Goal: Transaction & Acquisition: Book appointment/travel/reservation

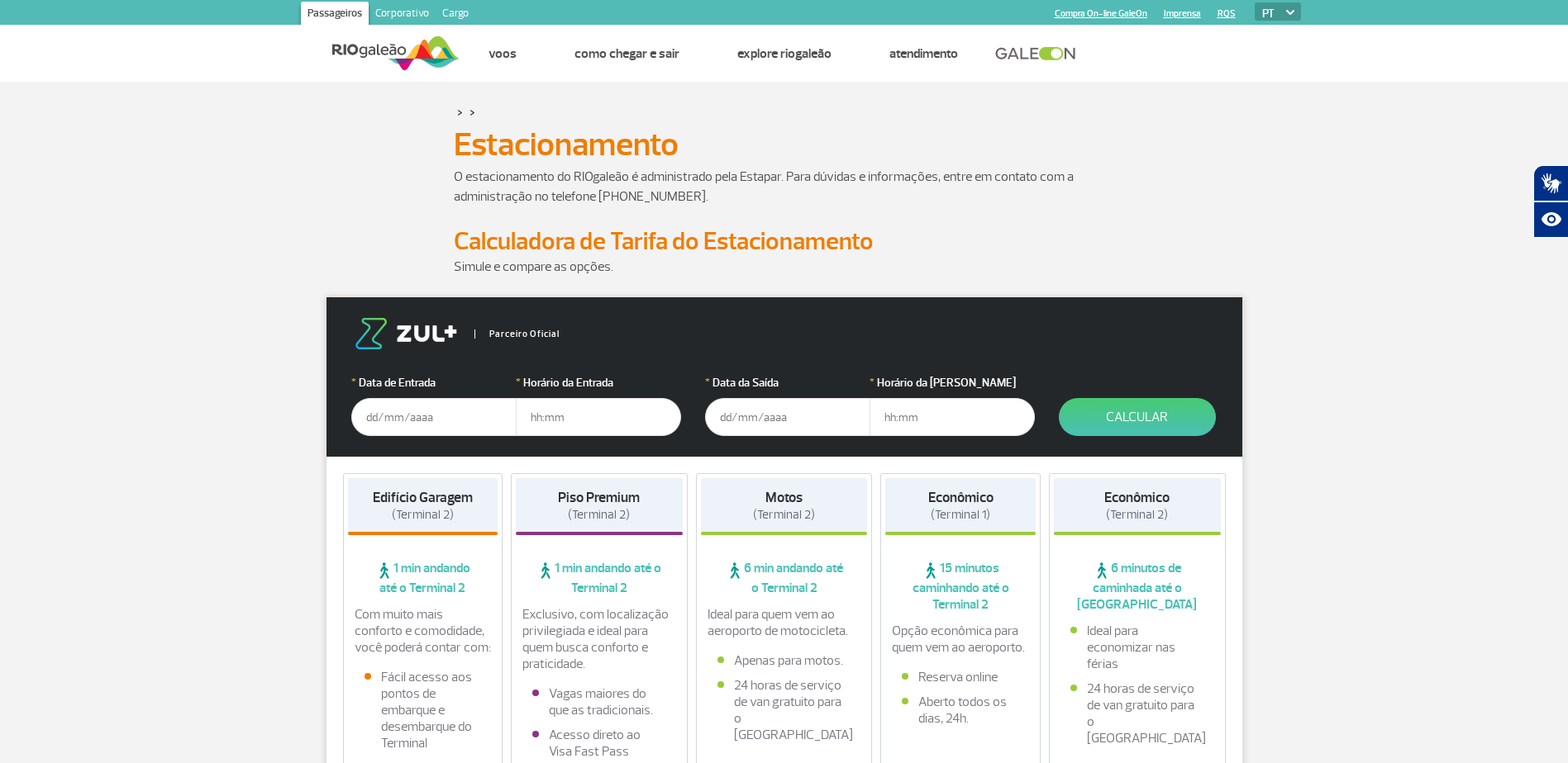
click at [392, 418] on input "text" at bounding box center [434, 417] width 166 height 38
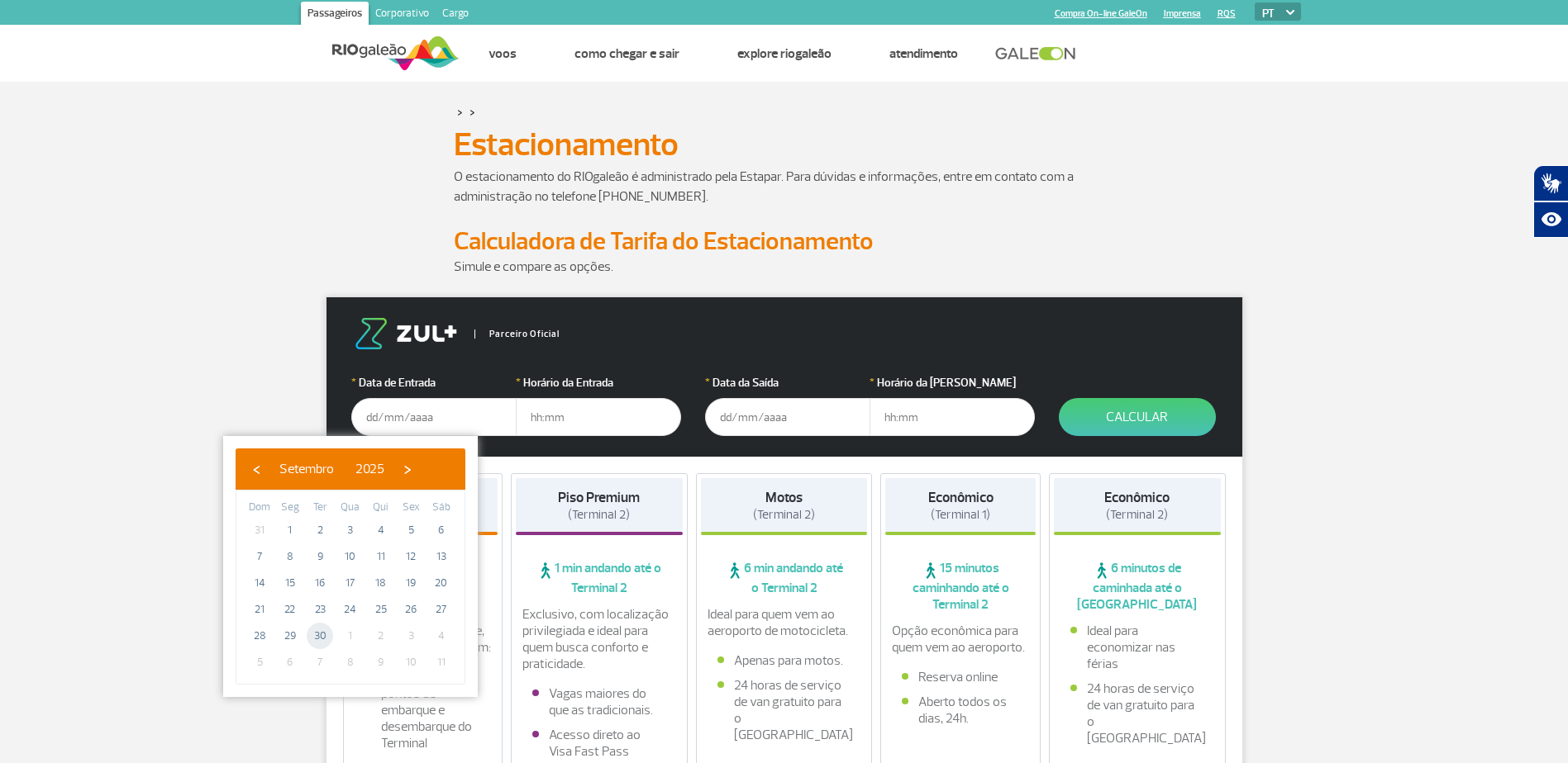
click at [317, 635] on span "30" at bounding box center [320, 636] width 26 height 26
type input "[DATE]"
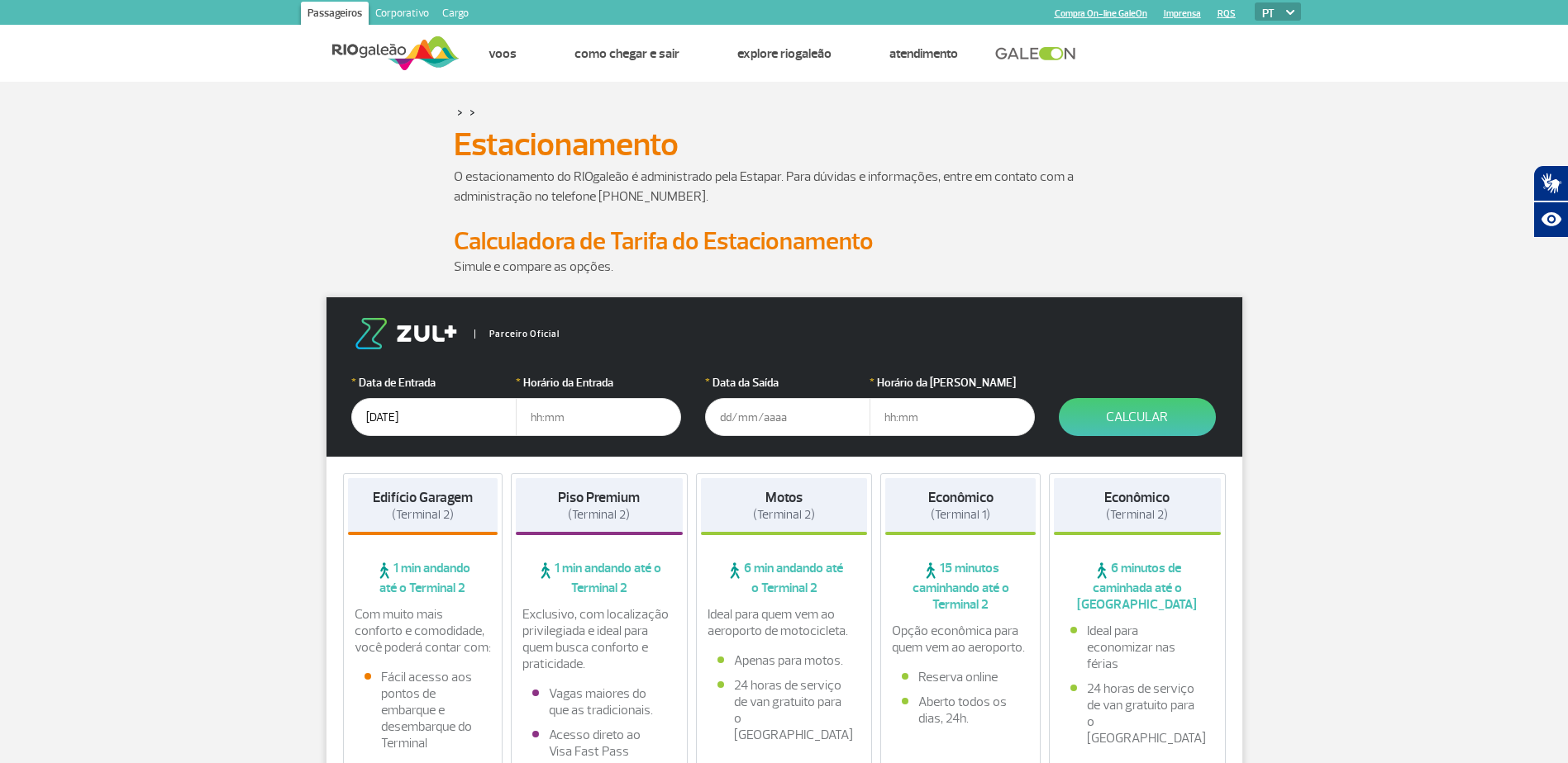
click at [585, 427] on input "text" at bounding box center [598, 417] width 166 height 38
click at [535, 423] on input "text" at bounding box center [598, 417] width 166 height 38
click at [548, 415] on input "text" at bounding box center [598, 417] width 166 height 38
type input "22:00"
click at [761, 406] on input "text" at bounding box center [787, 417] width 166 height 38
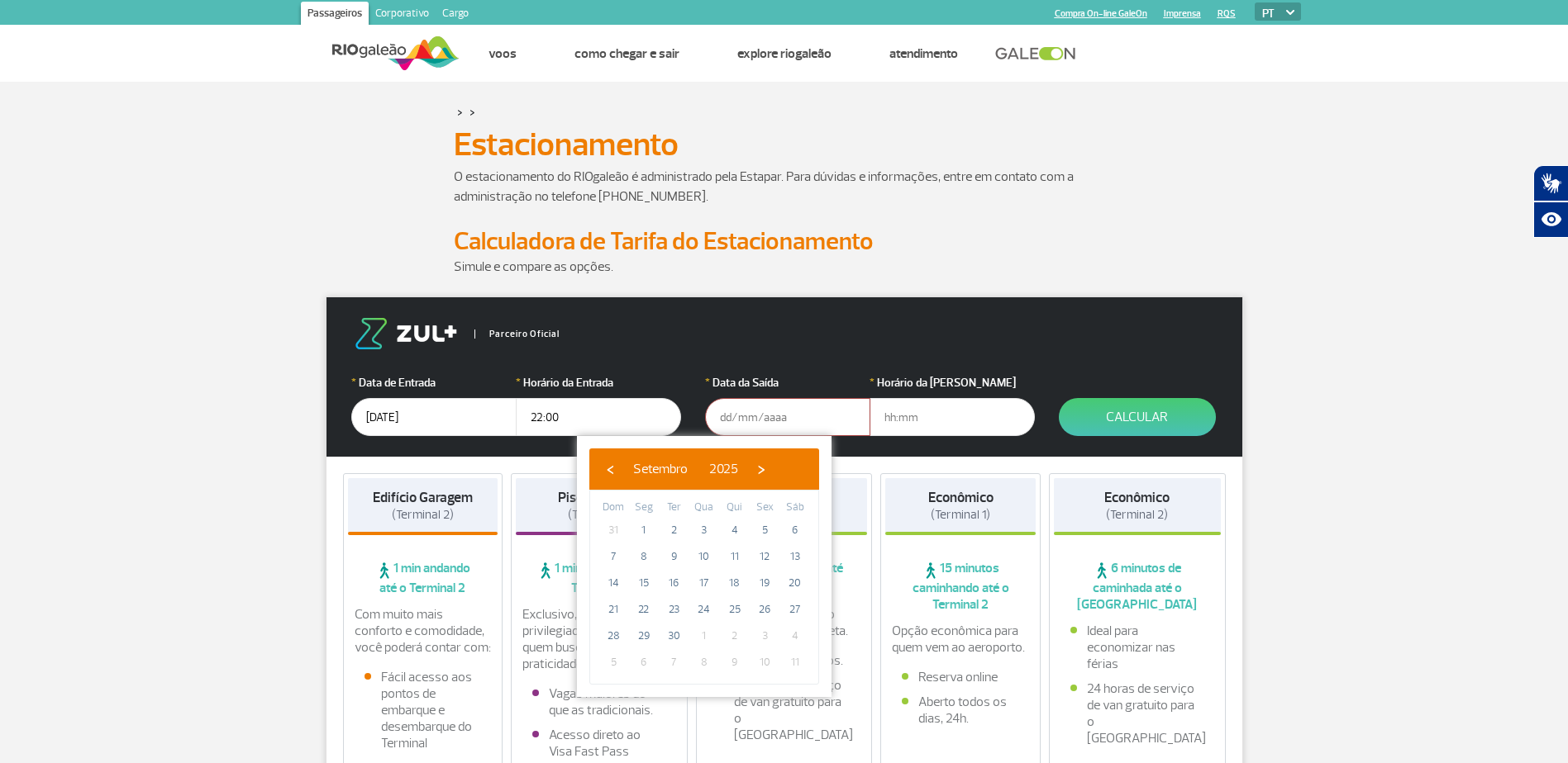
drag, startPoint x: 458, startPoint y: 439, endPoint x: 466, endPoint y: 423, distance: 17.9
click at [458, 438] on form "Parceiro Oficial * Data de Entrada [DATE] * Horário da Entrada 22:00 * Data da …" at bounding box center [784, 377] width 916 height 159
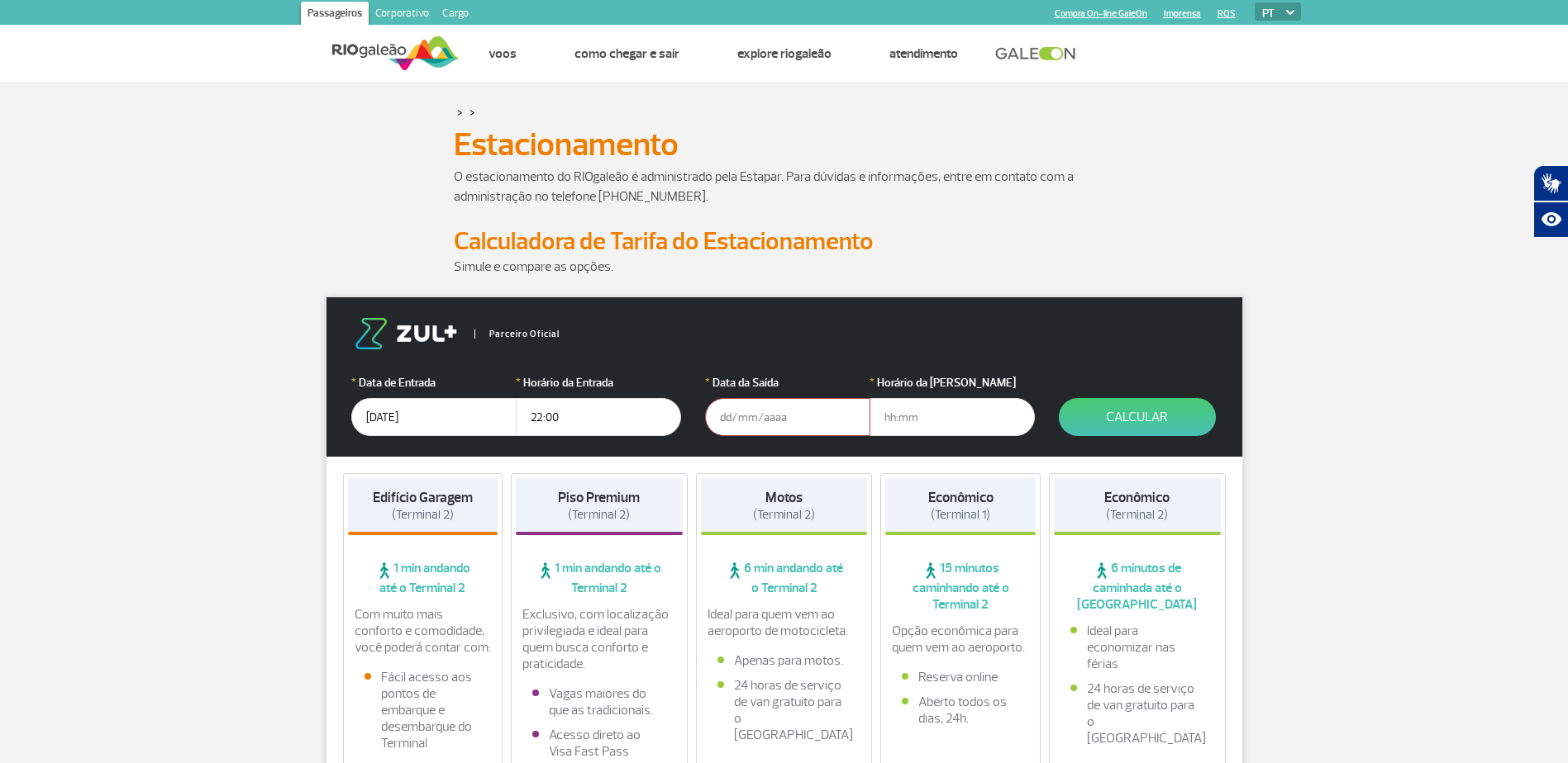
click at [469, 413] on input "[DATE]" at bounding box center [434, 417] width 166 height 38
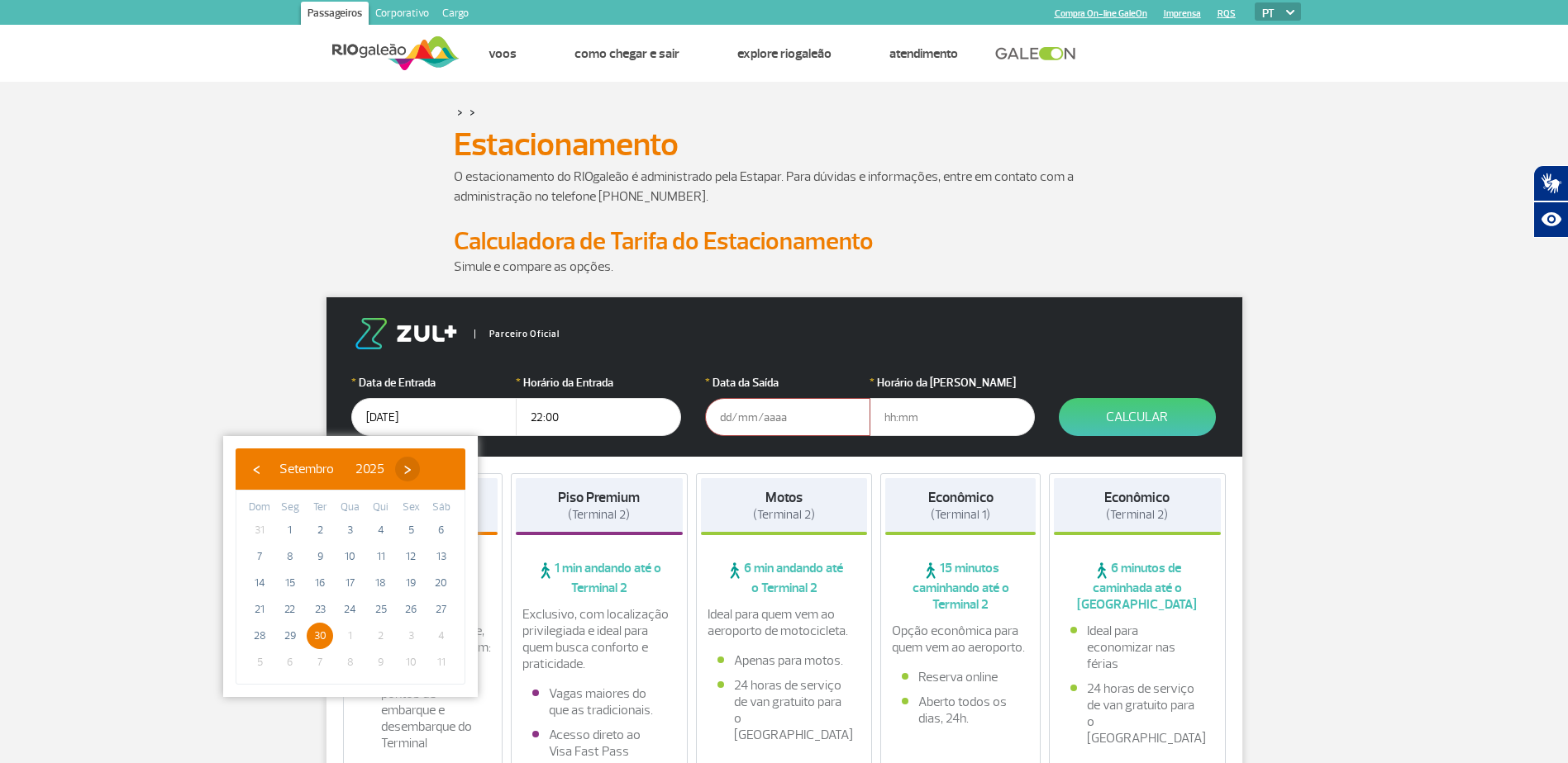
click at [420, 475] on span "›" at bounding box center [408, 469] width 25 height 25
click at [347, 525] on span "1" at bounding box center [351, 530] width 26 height 26
type input "[DATE]"
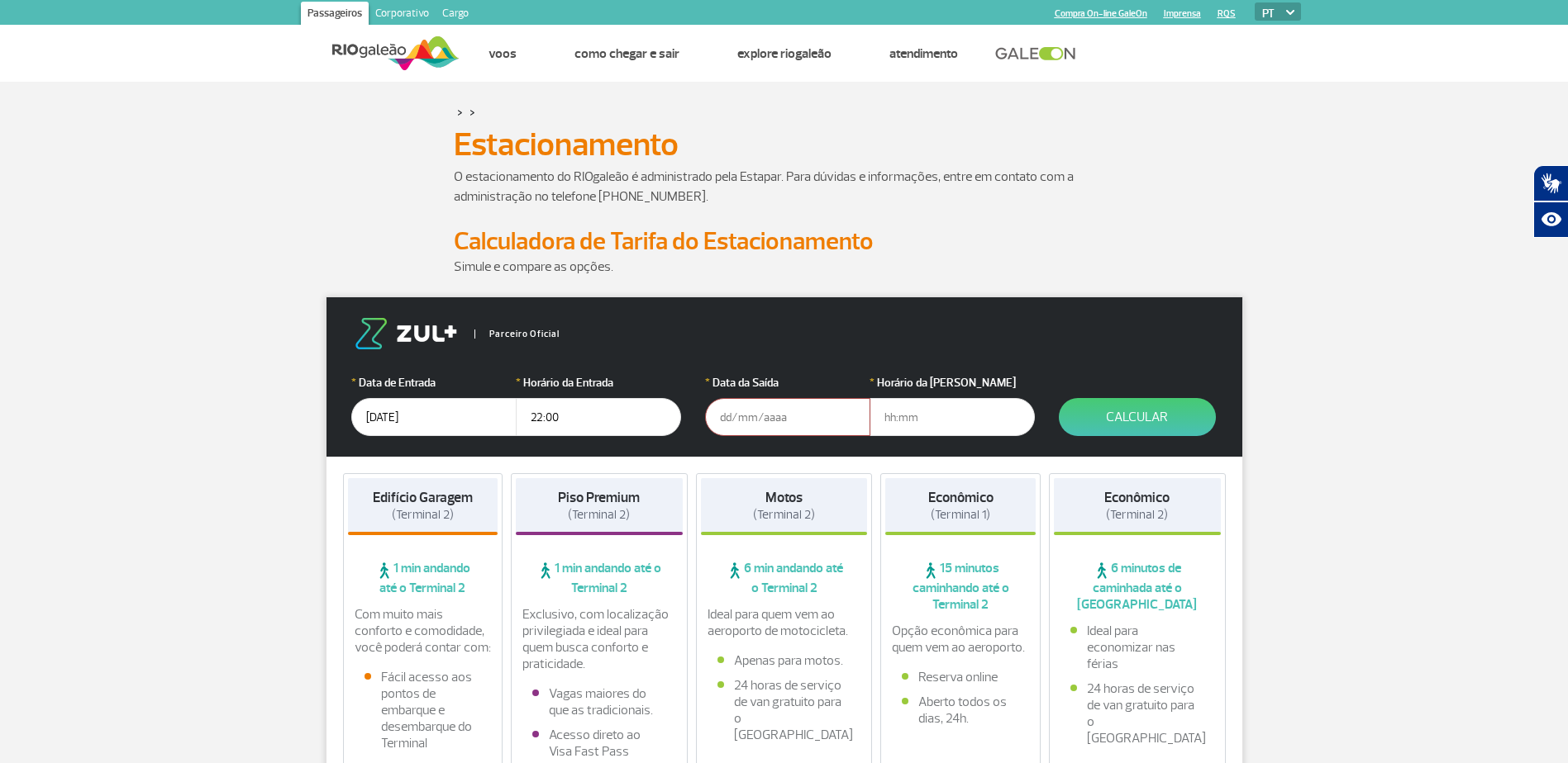
click at [553, 428] on input "22:00" at bounding box center [598, 417] width 166 height 38
drag, startPoint x: 571, startPoint y: 420, endPoint x: 504, endPoint y: 419, distance: 67.0
click at [504, 419] on div "* Data de Entrada [DATE] * Horário da Entrada 22:00" at bounding box center [515, 405] width 329 height 62
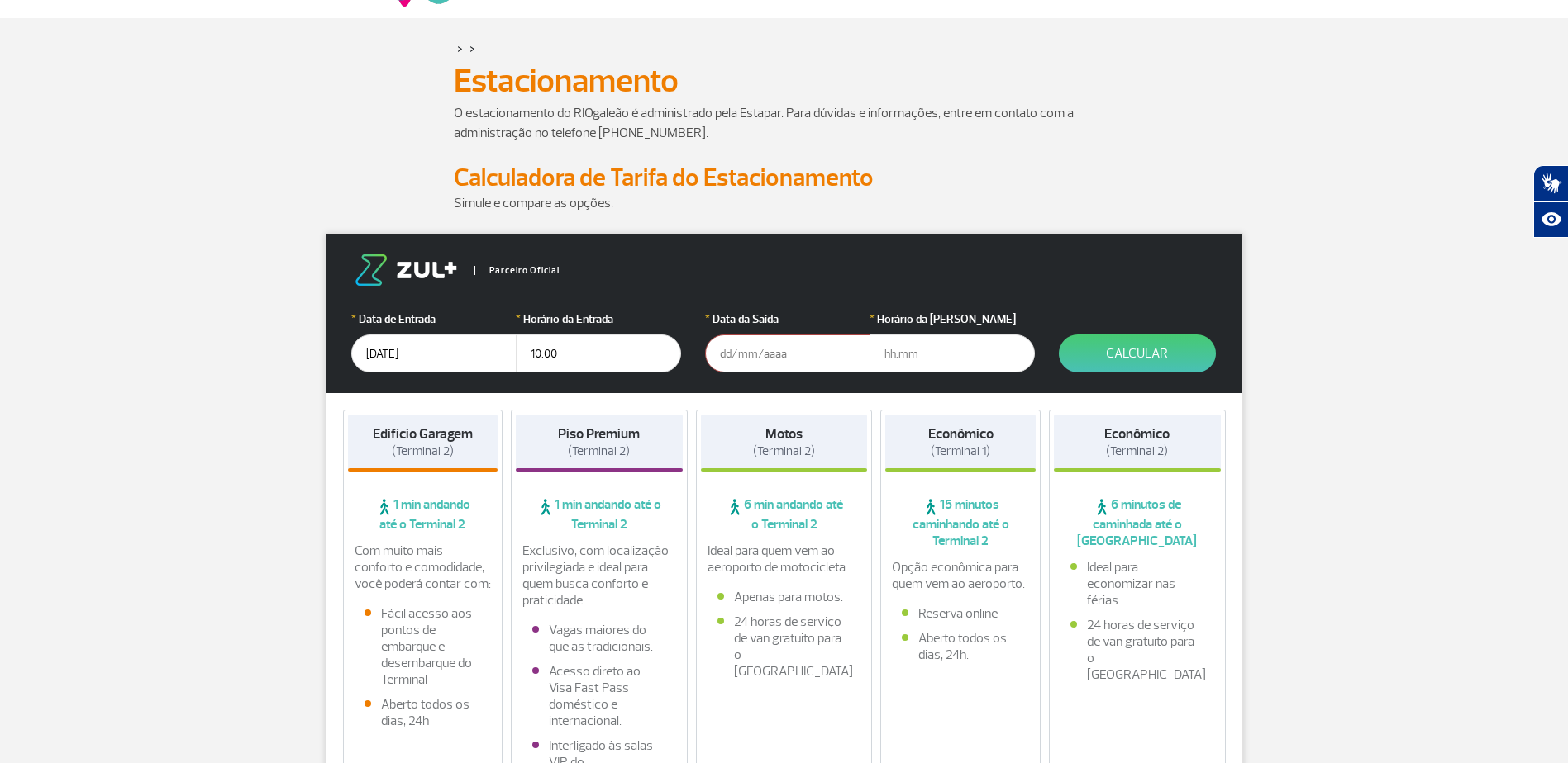
scroll to position [82, 0]
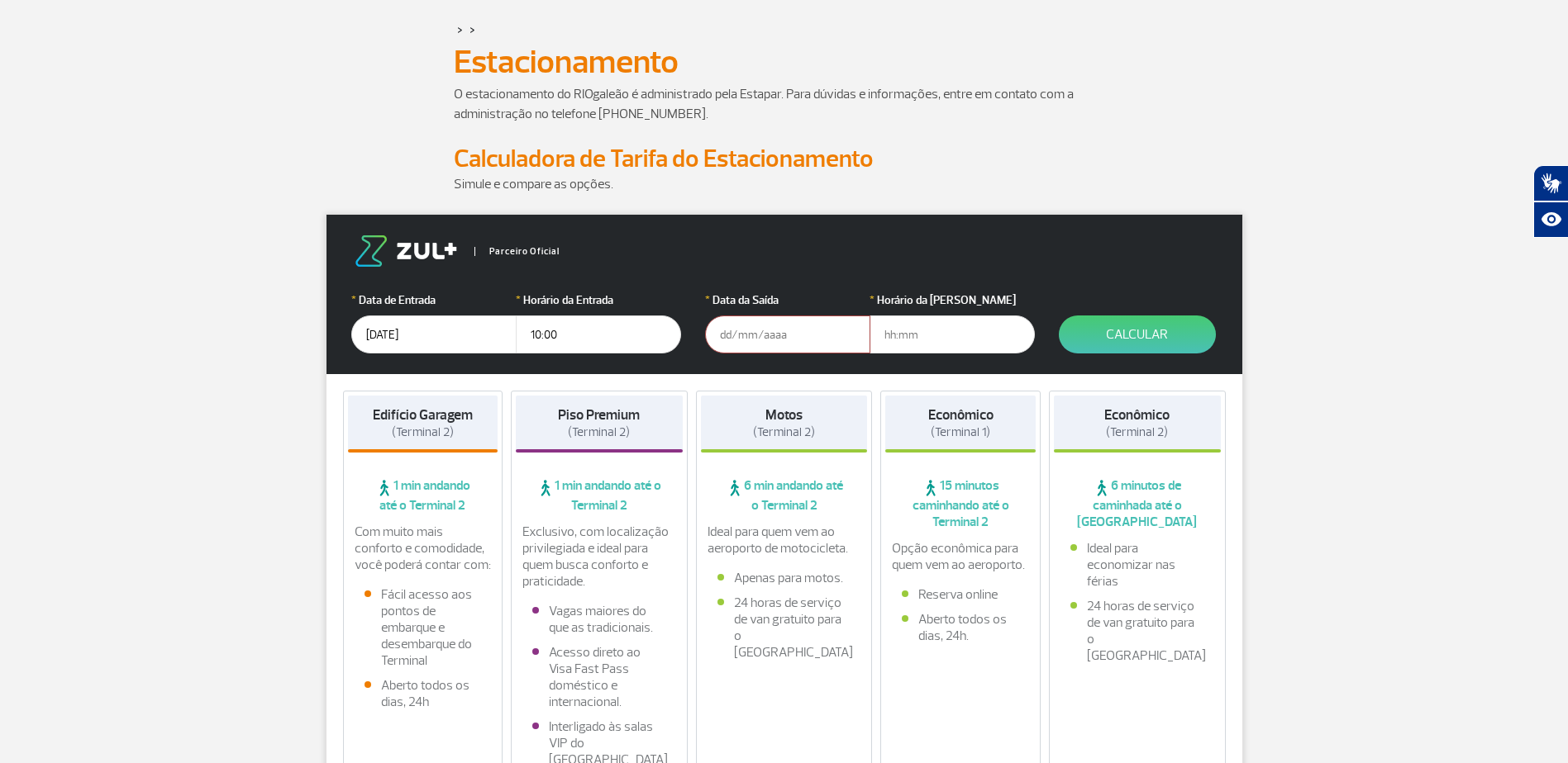
type input "10:00"
click at [732, 335] on input "text" at bounding box center [787, 334] width 166 height 38
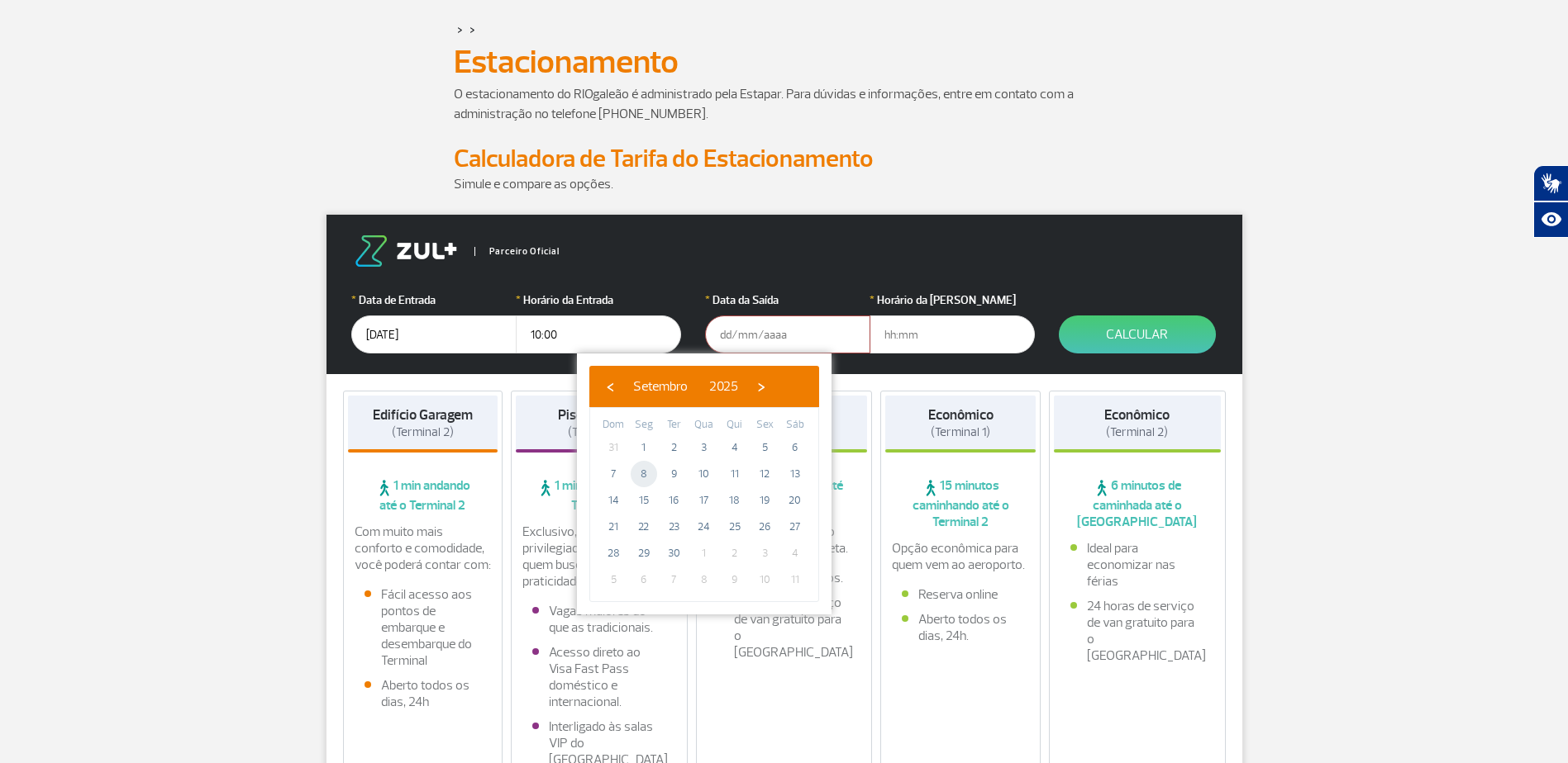
click at [651, 474] on span "8" at bounding box center [644, 474] width 26 height 26
type input "[DATE]"
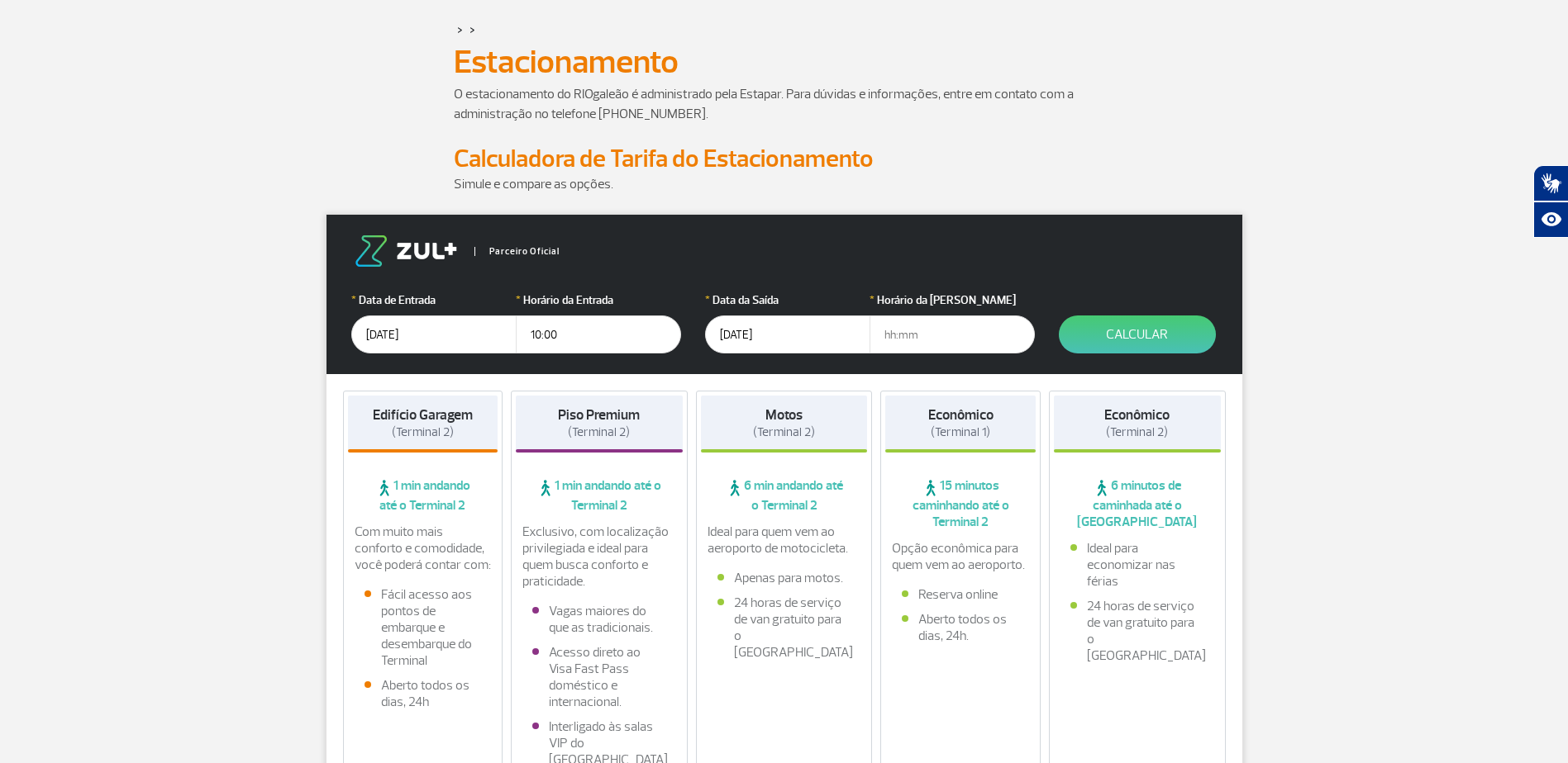
click at [915, 337] on input "text" at bounding box center [952, 334] width 166 height 38
type input "21:00"
click at [1120, 332] on button "Calcular" at bounding box center [1137, 334] width 157 height 38
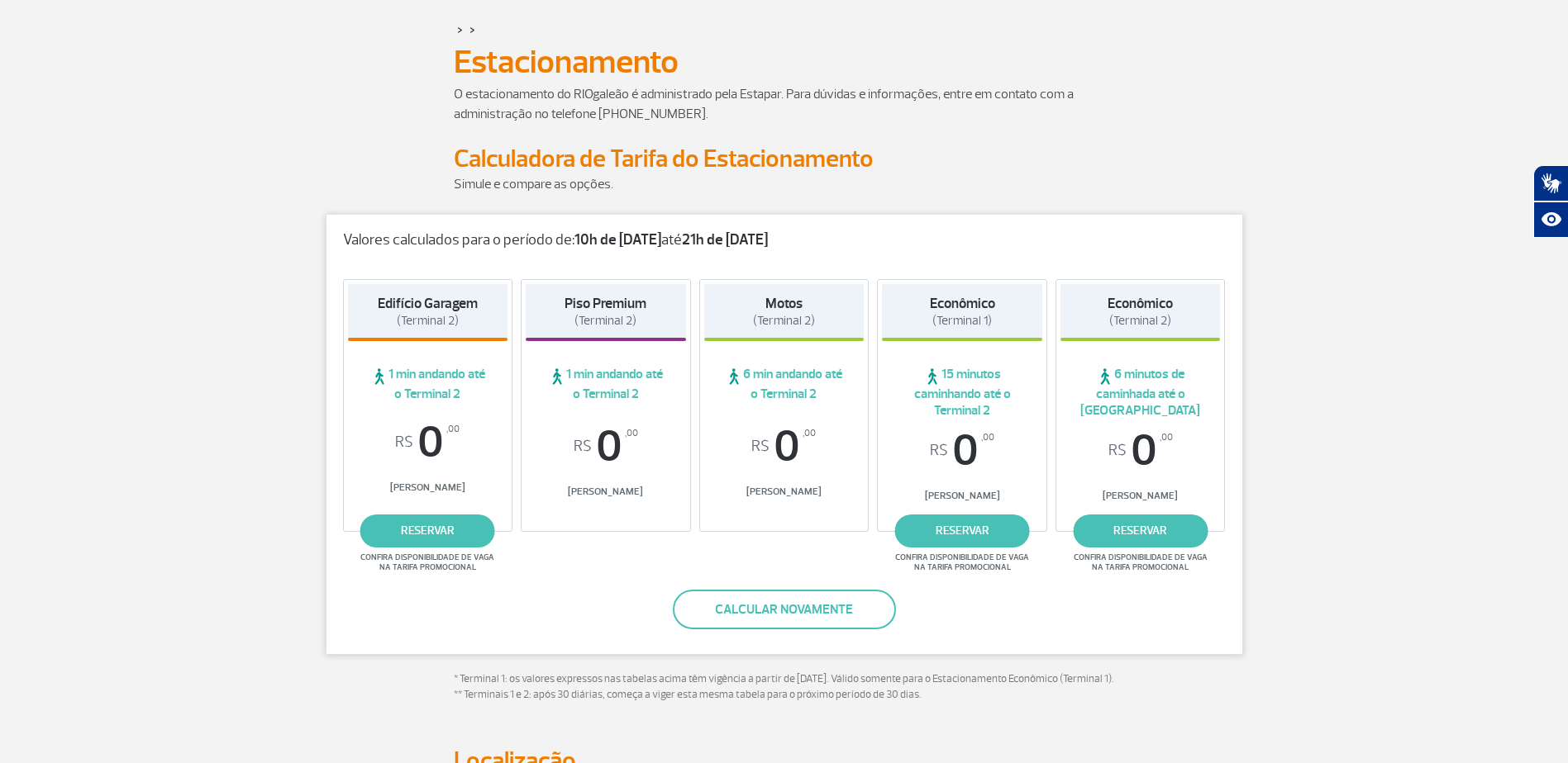
click at [472, 438] on span "R$ 0 ,00" at bounding box center [428, 442] width 160 height 45
click at [438, 442] on span "R$ 0 ,00" at bounding box center [428, 442] width 160 height 45
drag, startPoint x: 437, startPoint y: 428, endPoint x: 447, endPoint y: 427, distance: 10.0
click at [437, 428] on span "R$ 0 ,00" at bounding box center [428, 442] width 160 height 45
click at [455, 426] on sup ",00" at bounding box center [452, 429] width 13 height 18
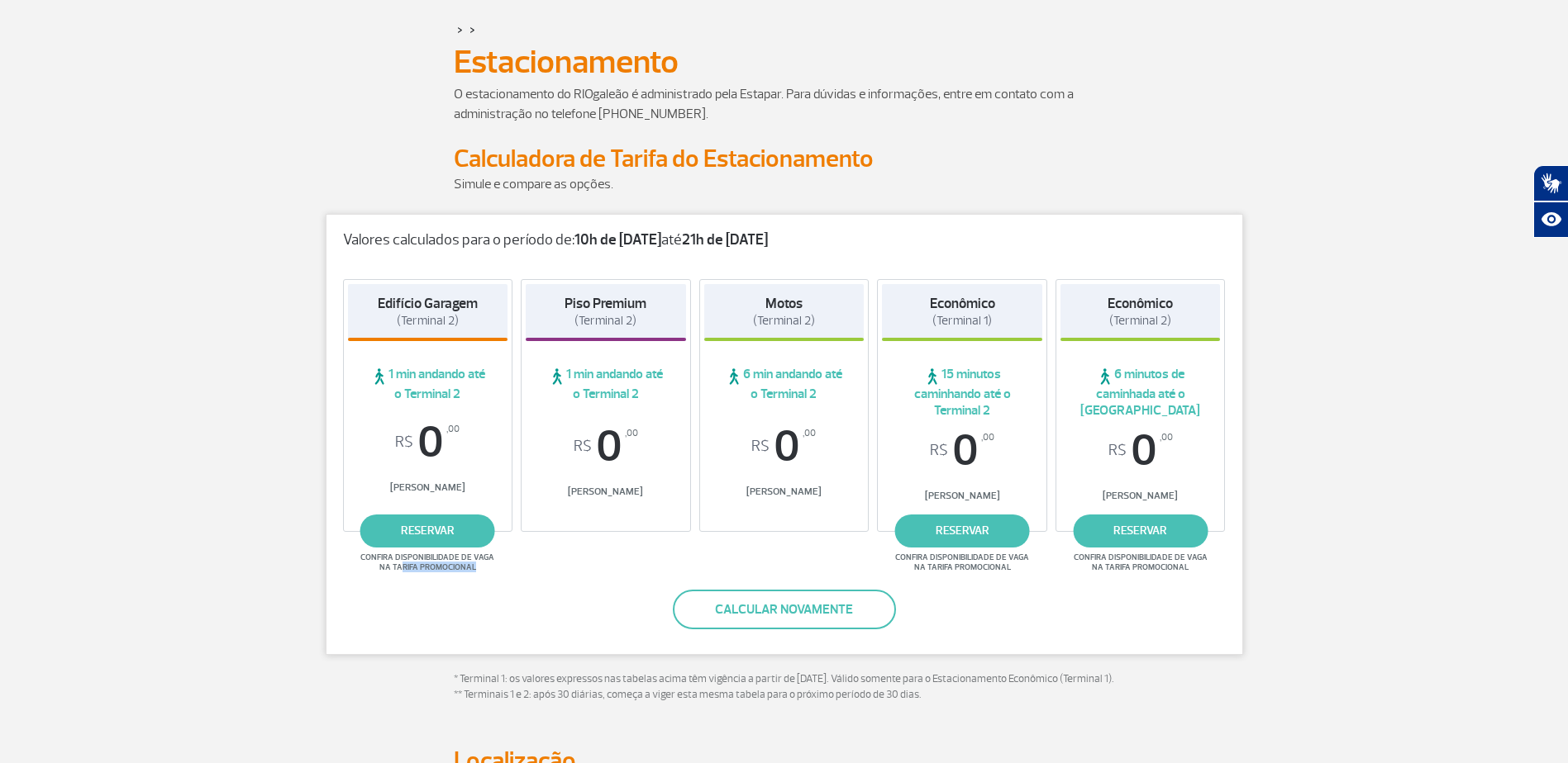
drag, startPoint x: 401, startPoint y: 566, endPoint x: 486, endPoint y: 565, distance: 85.0
click at [486, 565] on span "Confira disponibilidade de vaga na tarifa promocional" at bounding box center [427, 562] width 138 height 20
drag, startPoint x: 486, startPoint y: 565, endPoint x: 685, endPoint y: 587, distance: 200.2
click at [685, 587] on div "Valores calculados para o período de: 10h de [DATE] até 21h de [DATE] Edifício …" at bounding box center [784, 434] width 918 height 442
click at [718, 617] on button "Calcular novamente" at bounding box center [784, 609] width 223 height 39
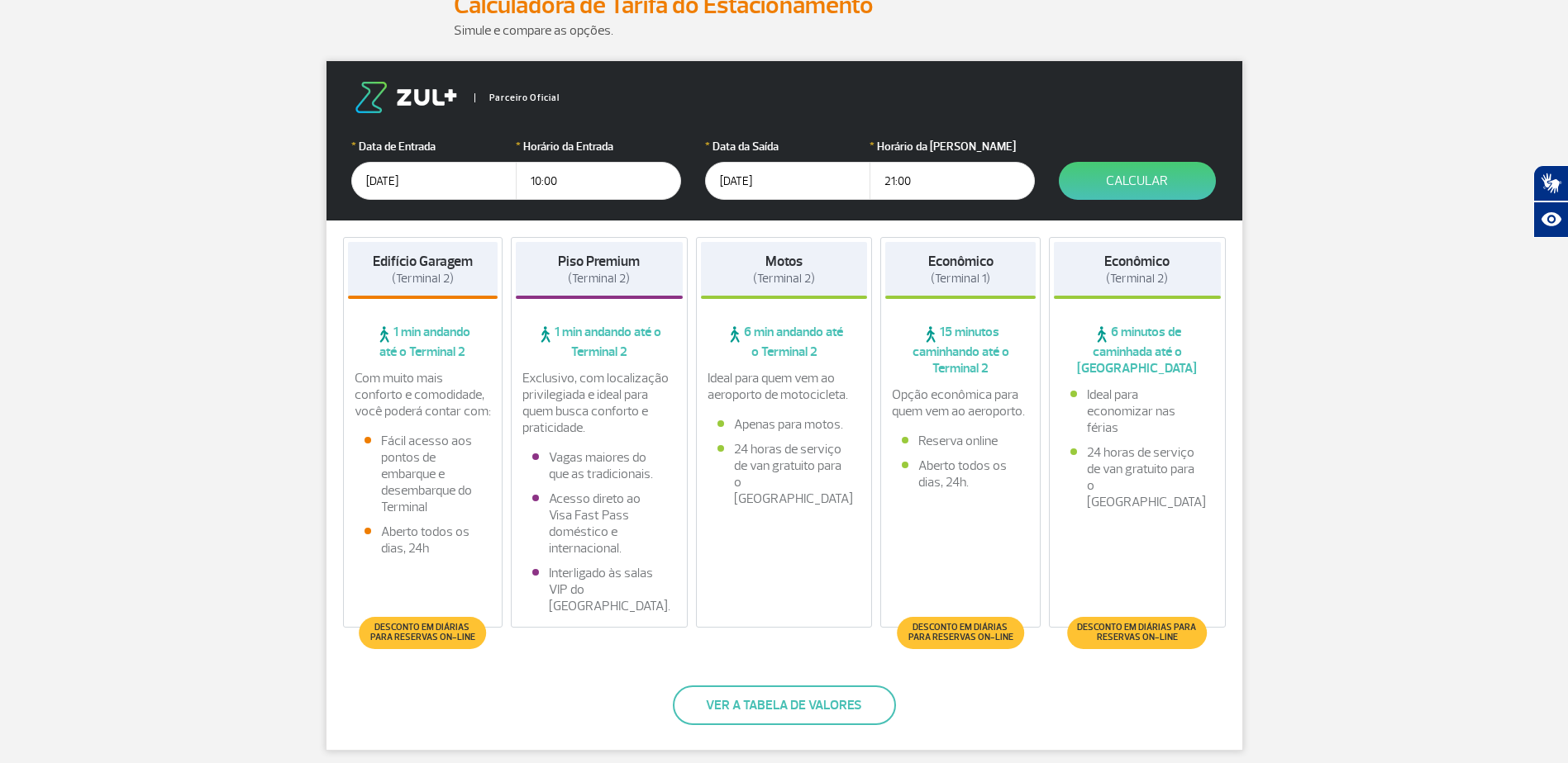
scroll to position [248, 0]
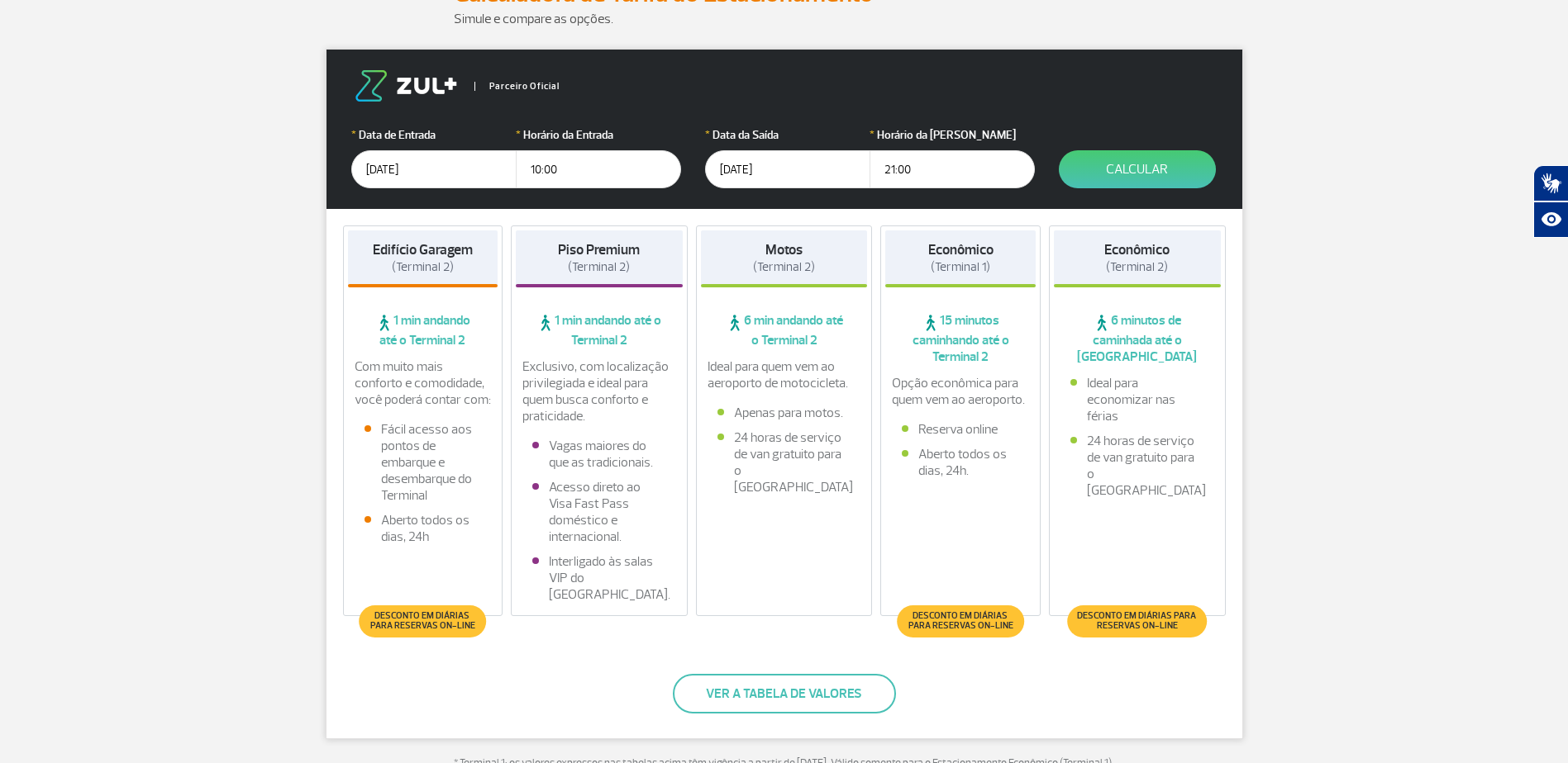
click at [621, 358] on p "Exclusivo, com localização privilegiada e ideal para quem busca conforto e prat…" at bounding box center [599, 391] width 153 height 66
click at [805, 389] on p "Ideal para quem vem ao aeroporto de motocicleta." at bounding box center [784, 375] width 153 height 33
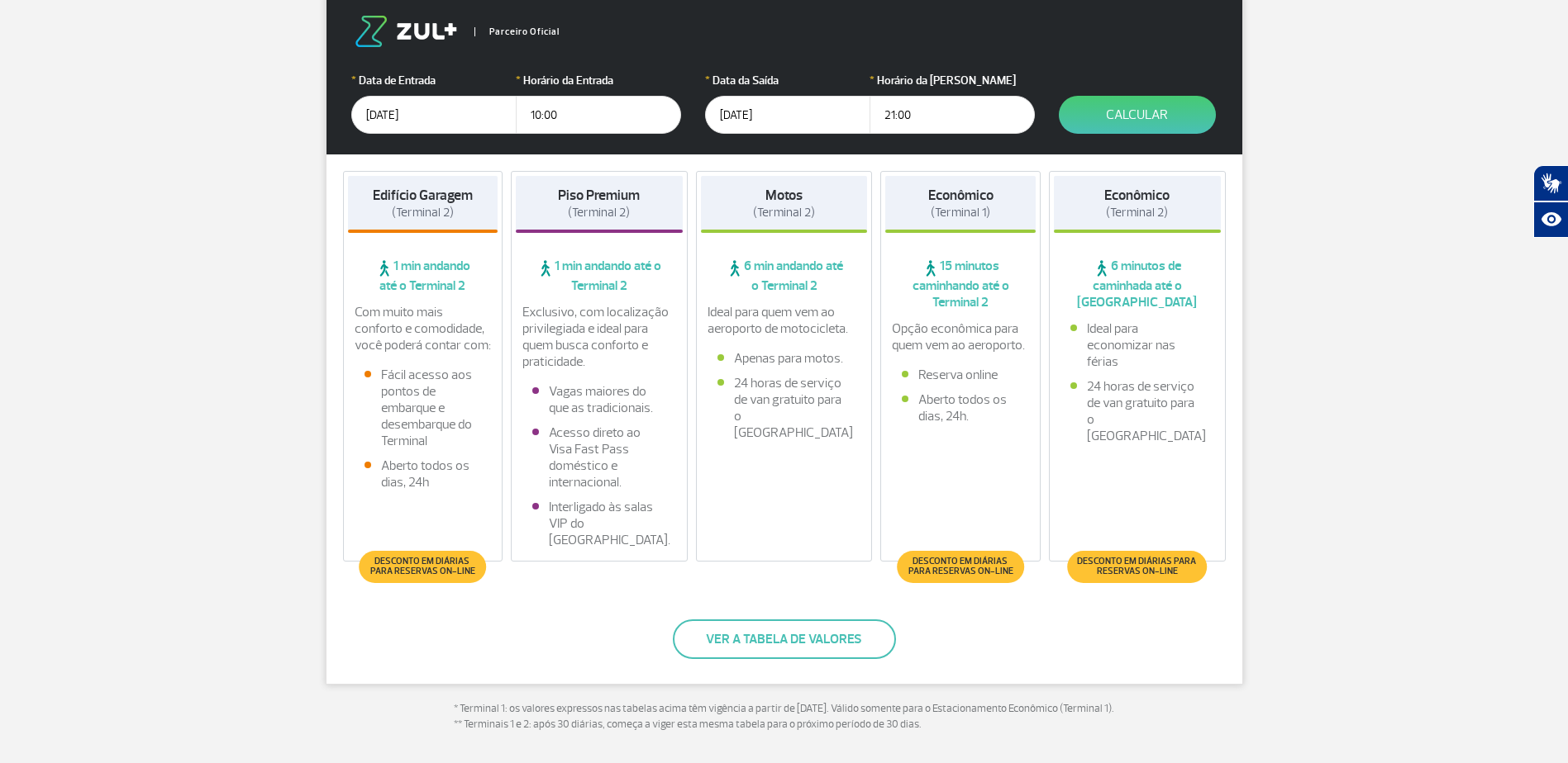
scroll to position [330, 0]
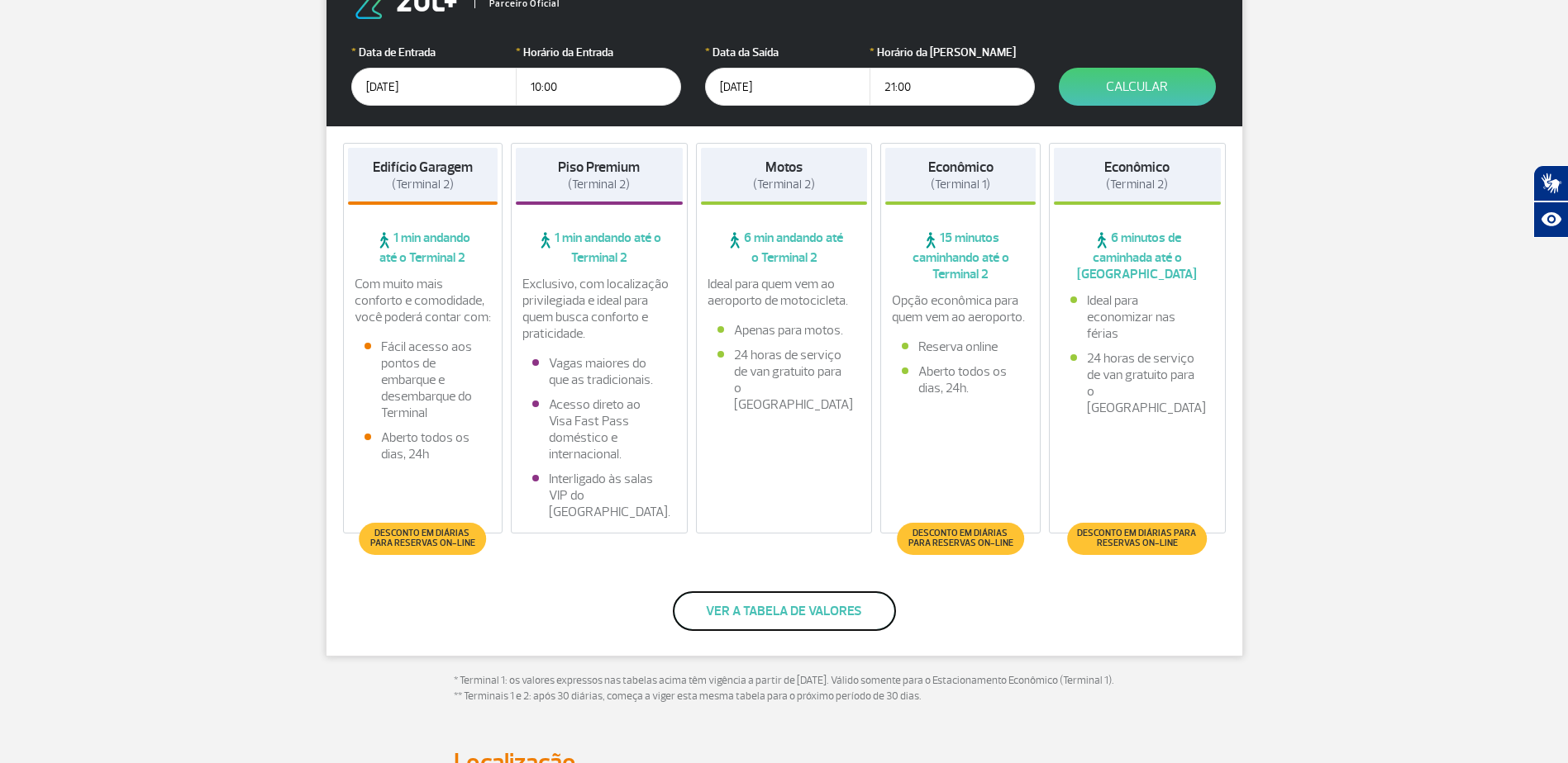
click at [862, 602] on button "Ver a tabela de valores" at bounding box center [784, 611] width 223 height 39
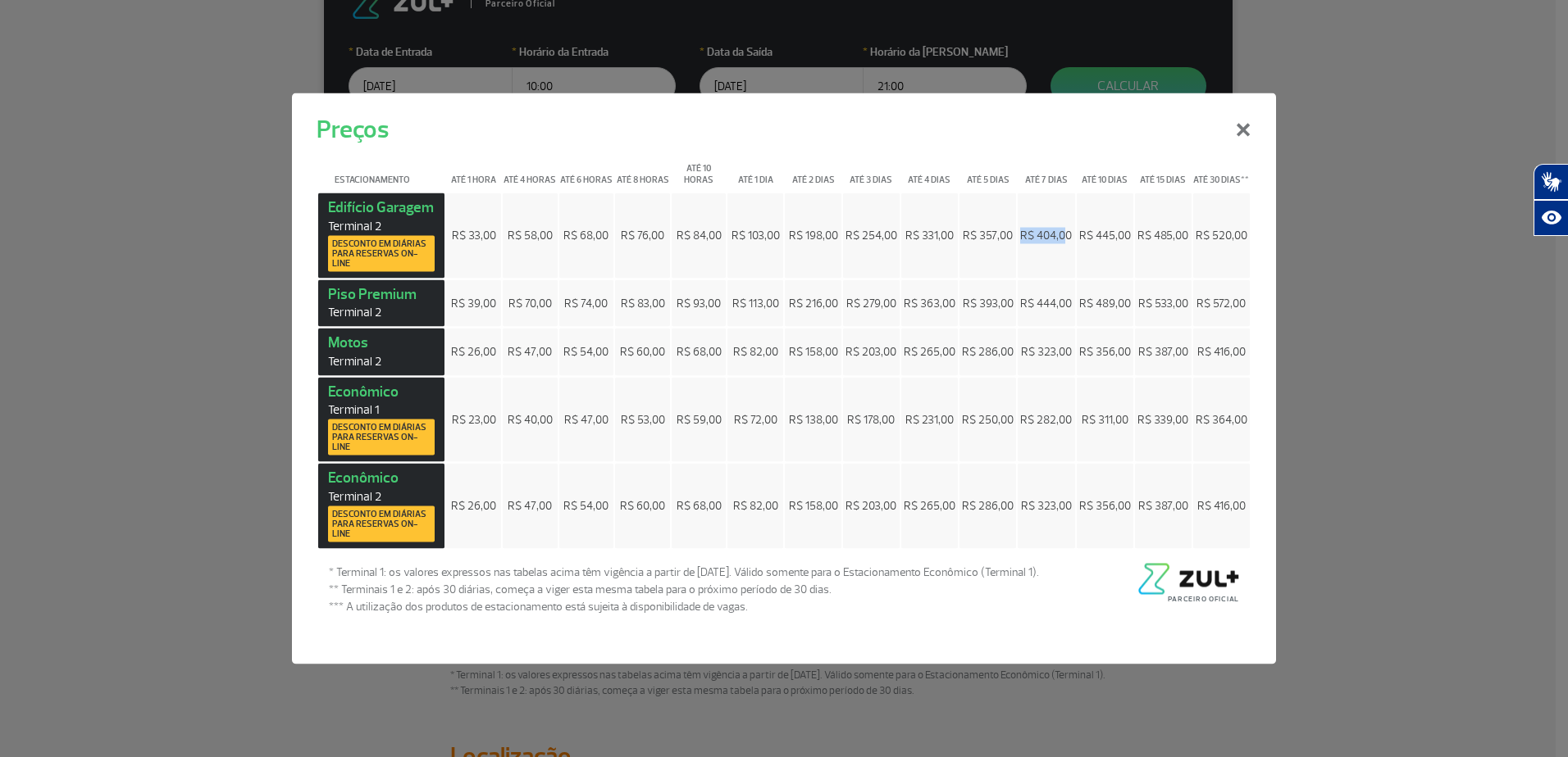
drag, startPoint x: 1068, startPoint y: 238, endPoint x: 1018, endPoint y: 234, distance: 50.2
click at [1018, 234] on td "R$ 404,00" at bounding box center [1045, 236] width 57 height 85
drag, startPoint x: 1064, startPoint y: 304, endPoint x: 1039, endPoint y: 308, distance: 25.3
click at [1039, 308] on span "R$ 444,00" at bounding box center [1045, 302] width 51 height 14
drag, startPoint x: 1039, startPoint y: 308, endPoint x: 1065, endPoint y: 423, distance: 117.9
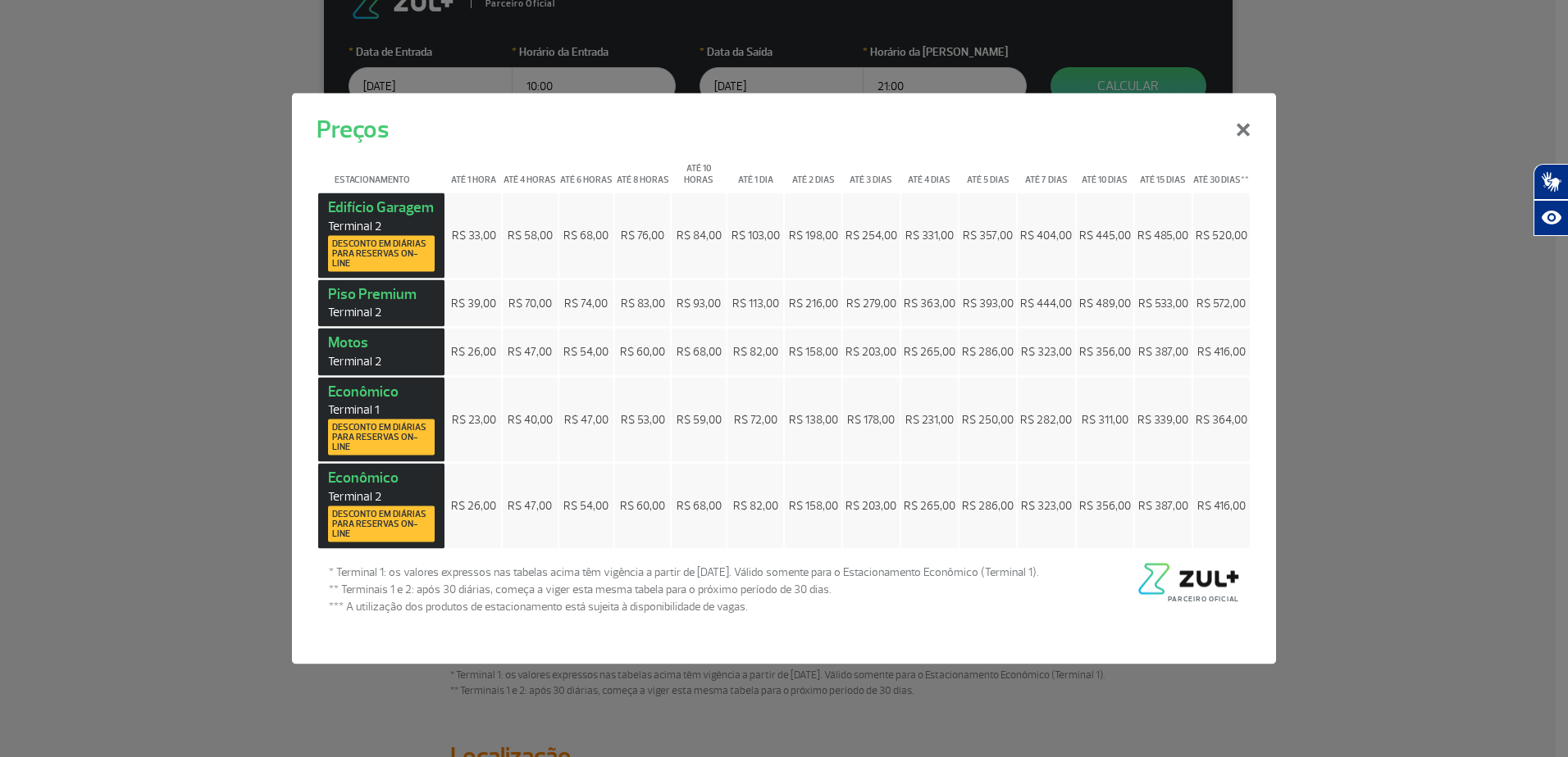
click at [1065, 423] on span "R$ 282,00" at bounding box center [1045, 419] width 51 height 14
drag, startPoint x: 1071, startPoint y: 421, endPoint x: 1026, endPoint y: 424, distance: 45.1
click at [1026, 424] on td "R$ 282,00" at bounding box center [1045, 420] width 57 height 85
click at [1251, 116] on button "×" at bounding box center [1243, 128] width 43 height 59
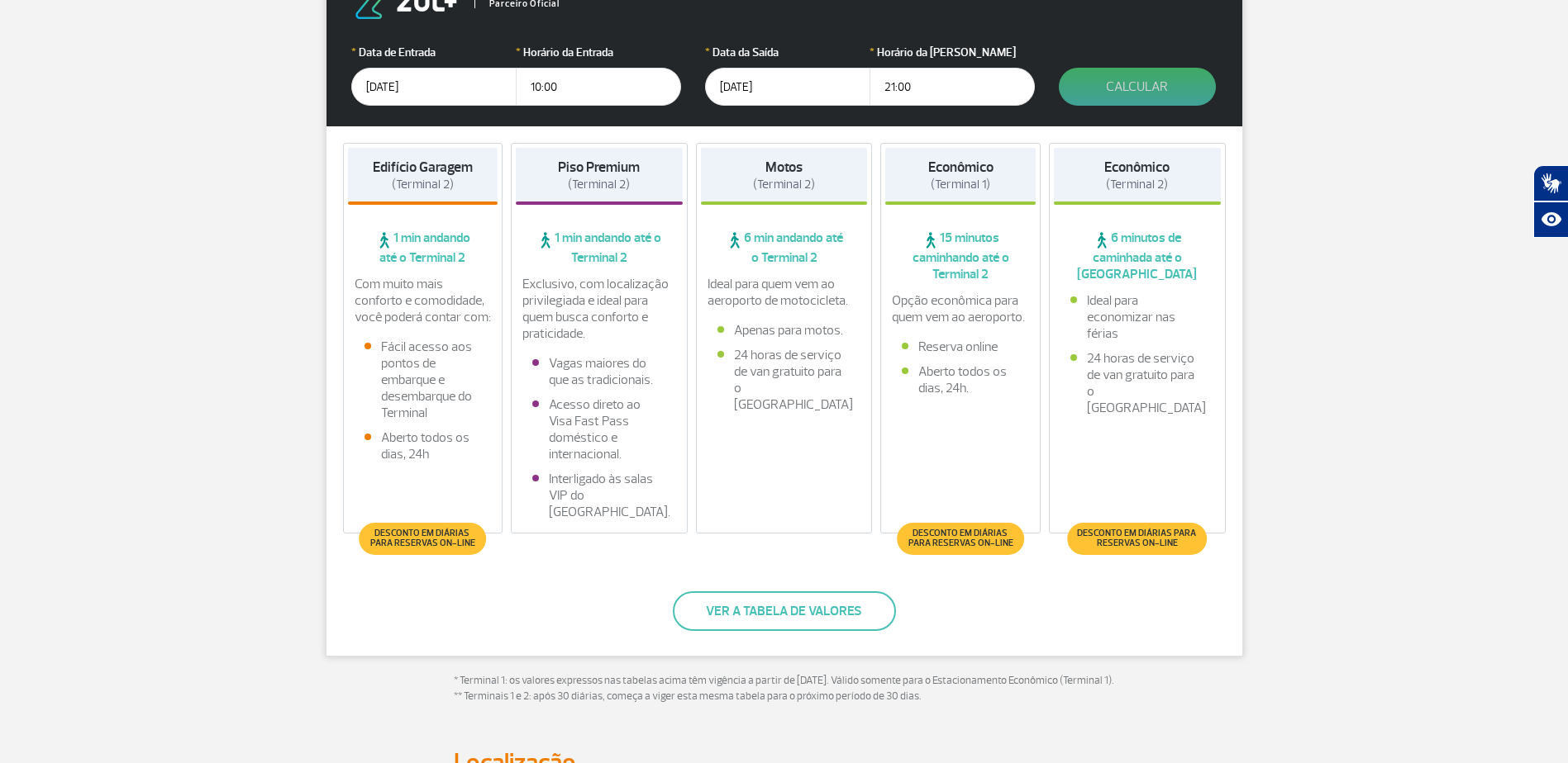
click at [1137, 81] on button "Calcular" at bounding box center [1137, 86] width 157 height 38
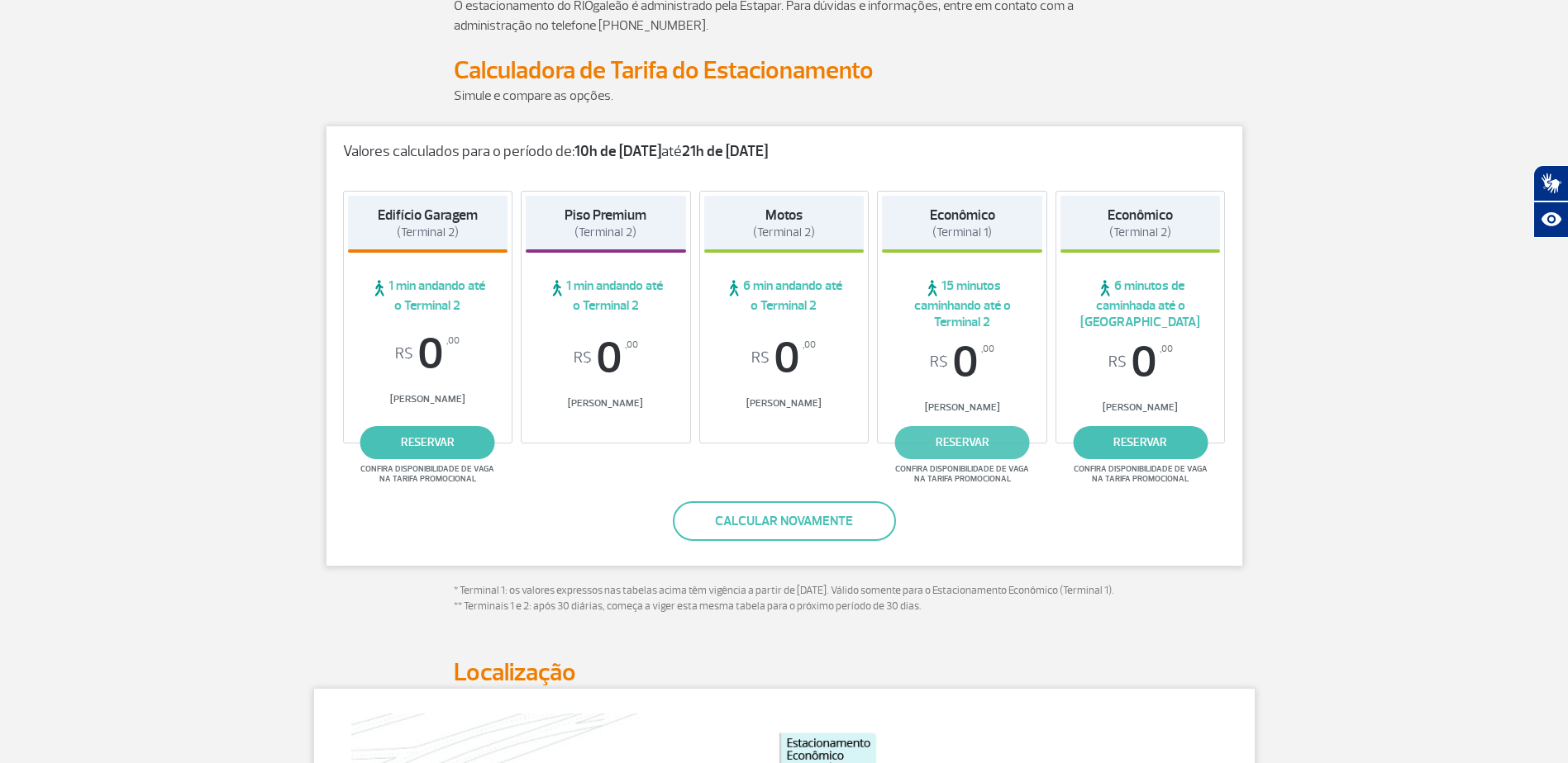
click at [964, 445] on link "reservar" at bounding box center [962, 443] width 135 height 33
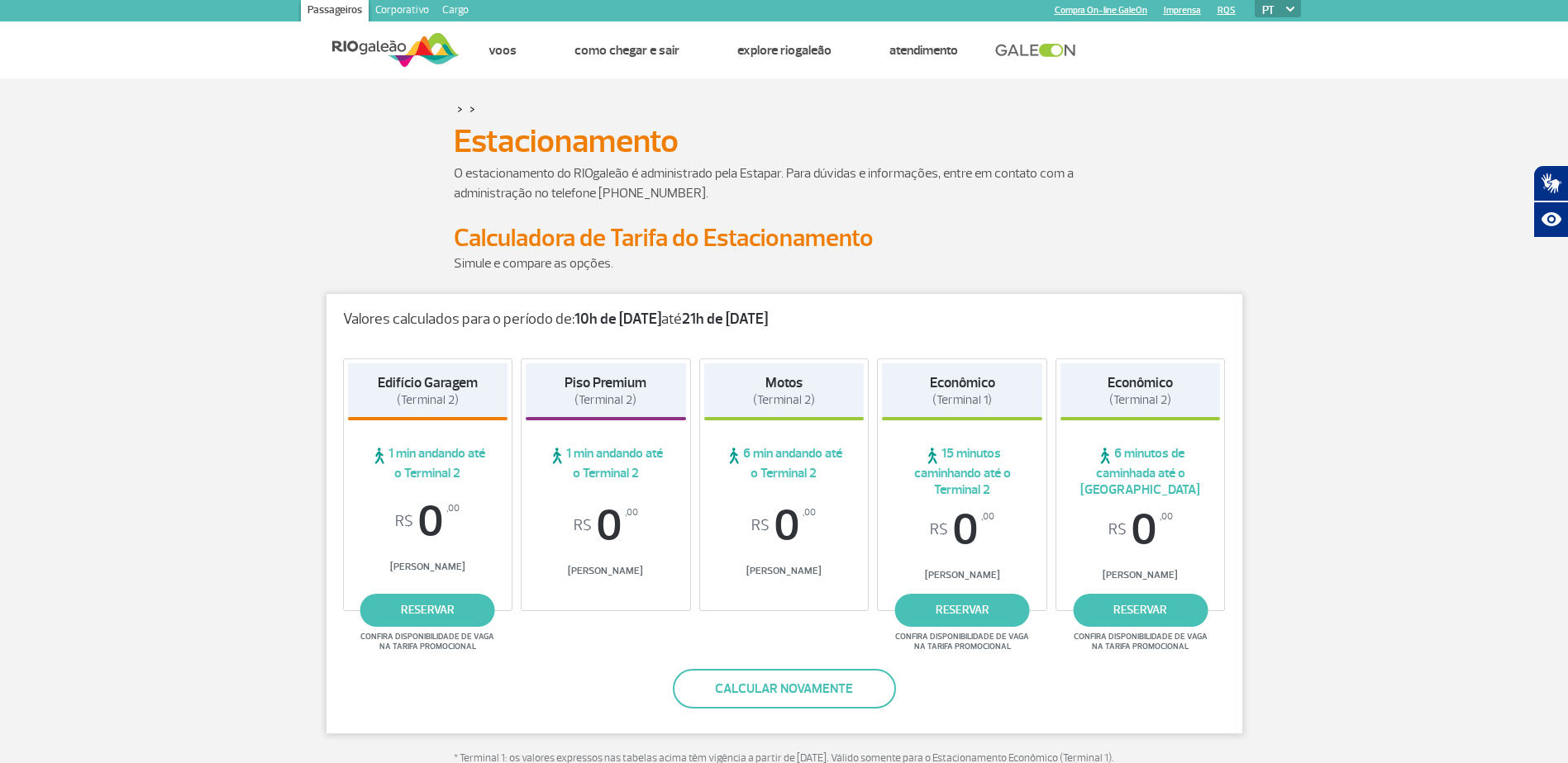
scroll to position [0, 0]
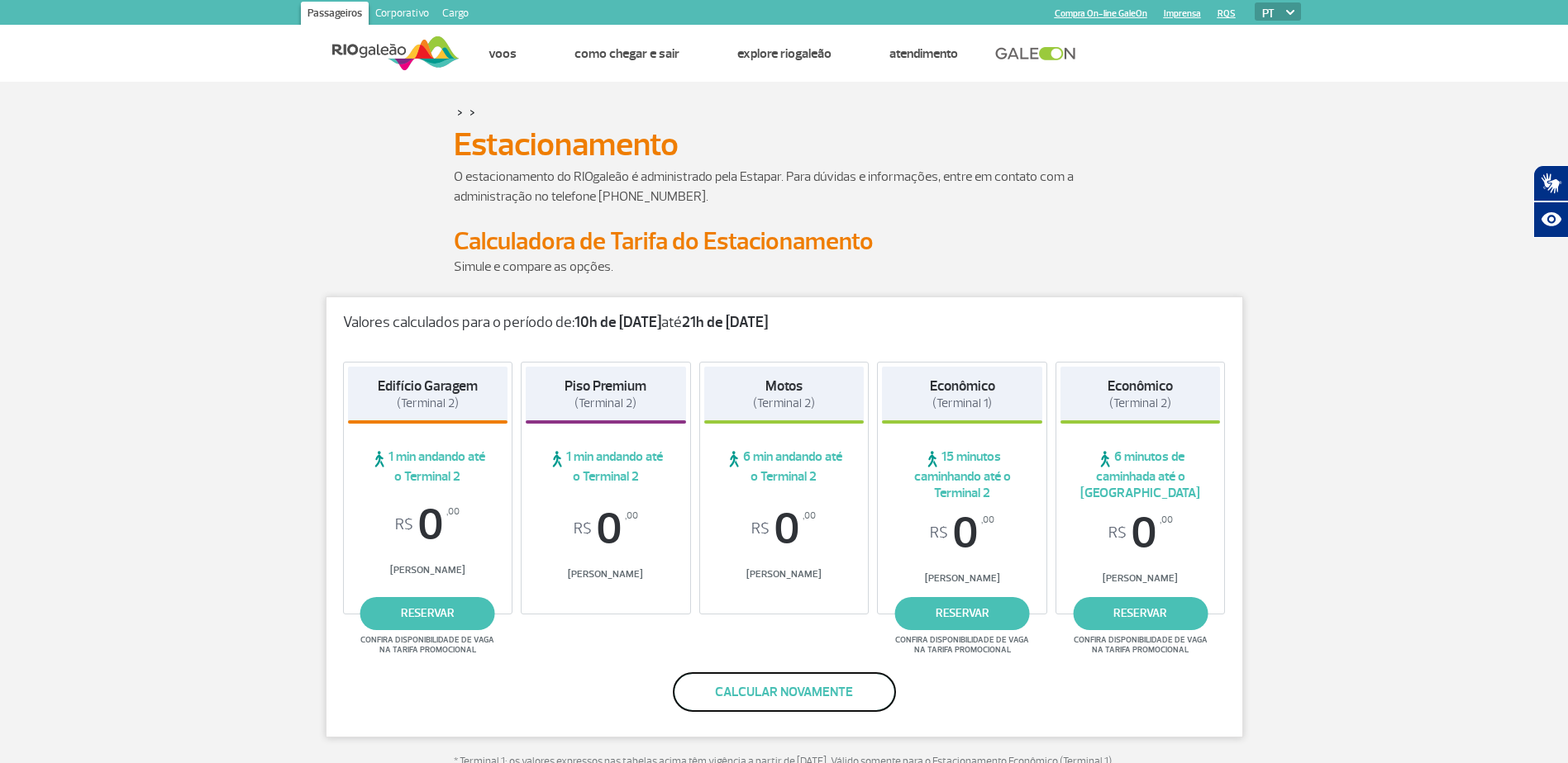
click at [742, 682] on button "Calcular novamente" at bounding box center [784, 692] width 223 height 39
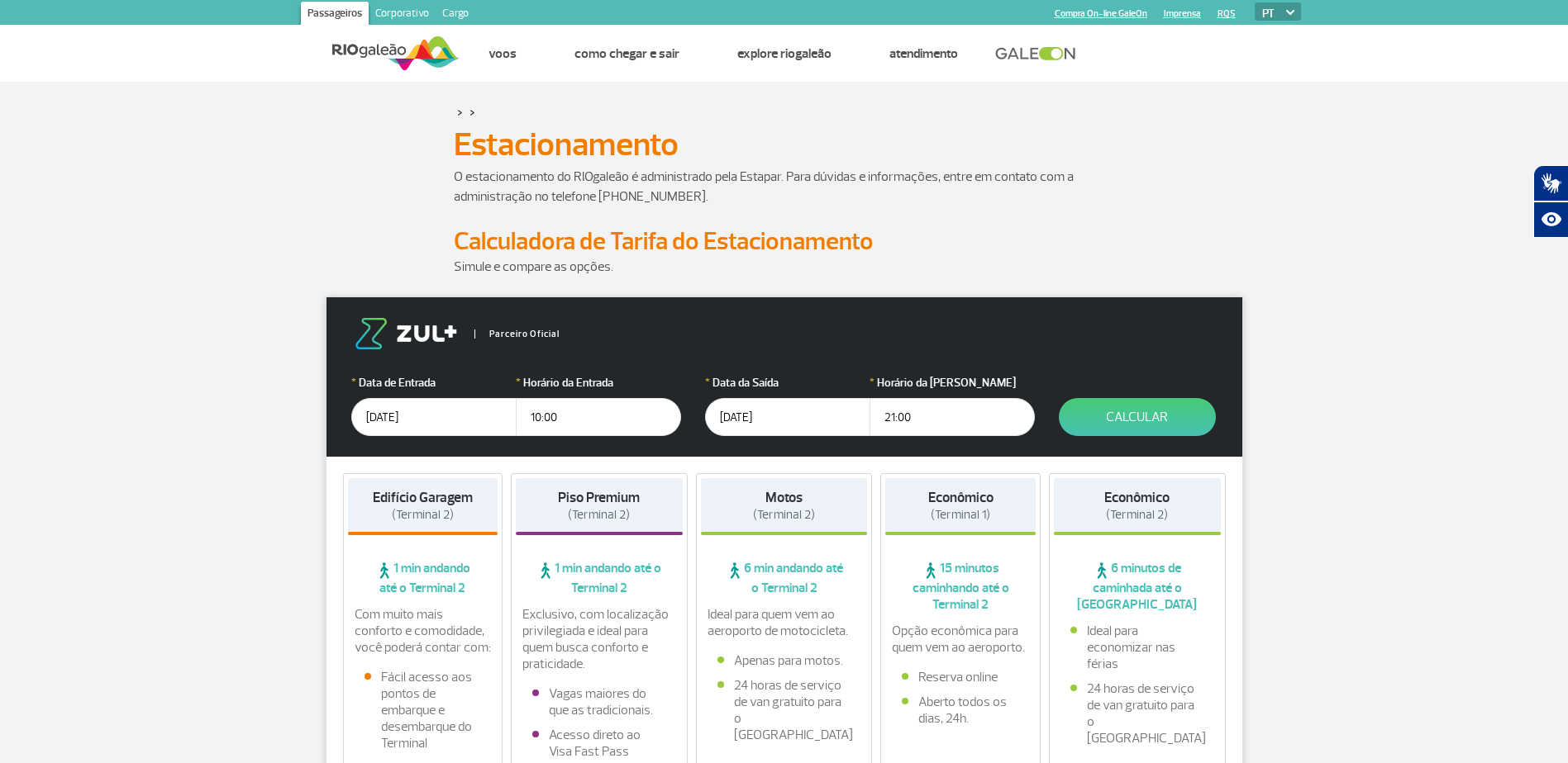
click at [776, 420] on input "[DATE]" at bounding box center [787, 417] width 166 height 38
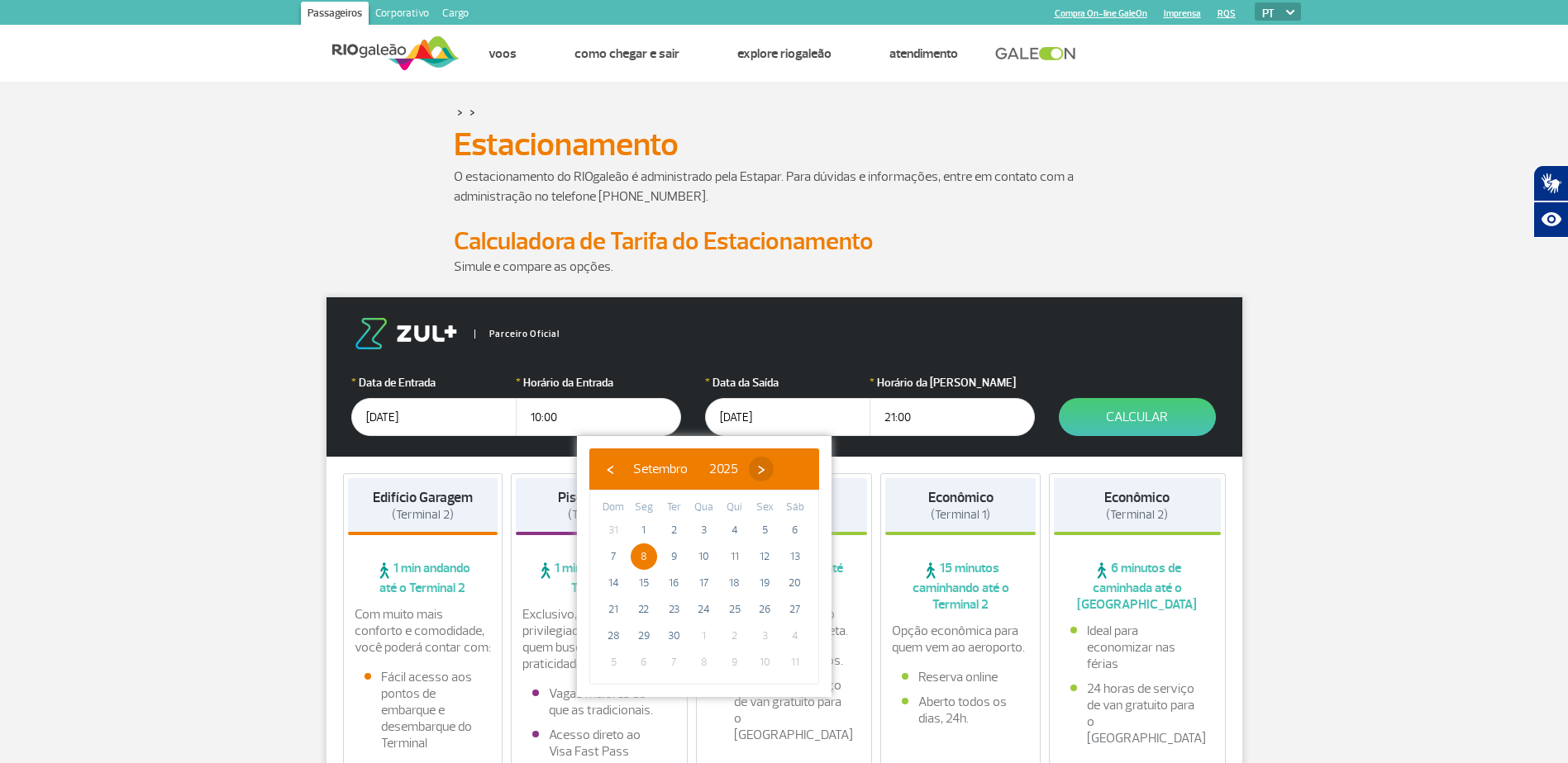
click at [774, 473] on span "›" at bounding box center [761, 469] width 25 height 25
click at [708, 554] on span "8" at bounding box center [704, 556] width 26 height 26
type input "[DATE]"
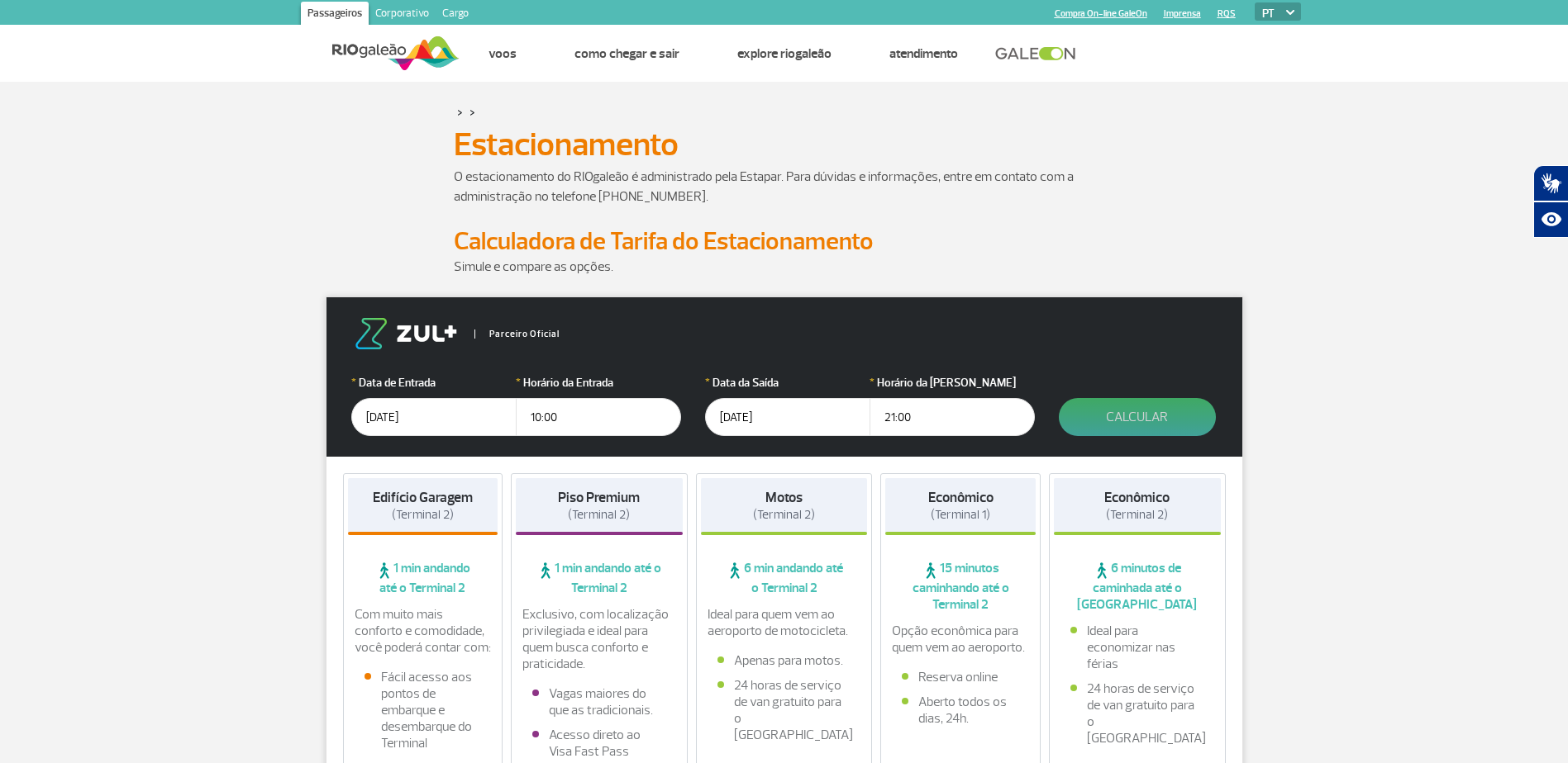
click at [1109, 421] on button "Calcular" at bounding box center [1137, 417] width 157 height 38
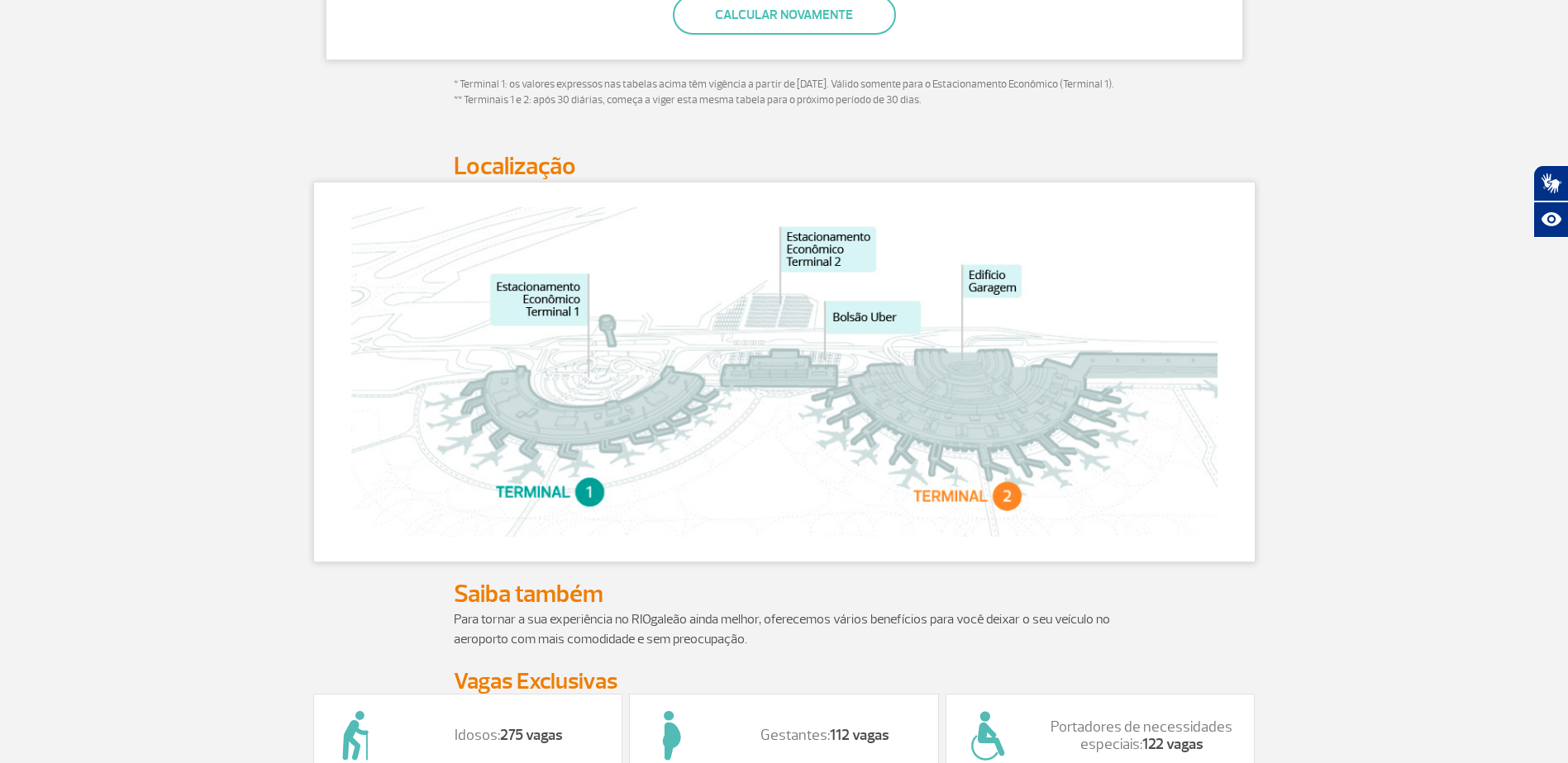
scroll to position [744, 0]
